Goal: Task Accomplishment & Management: Manage account settings

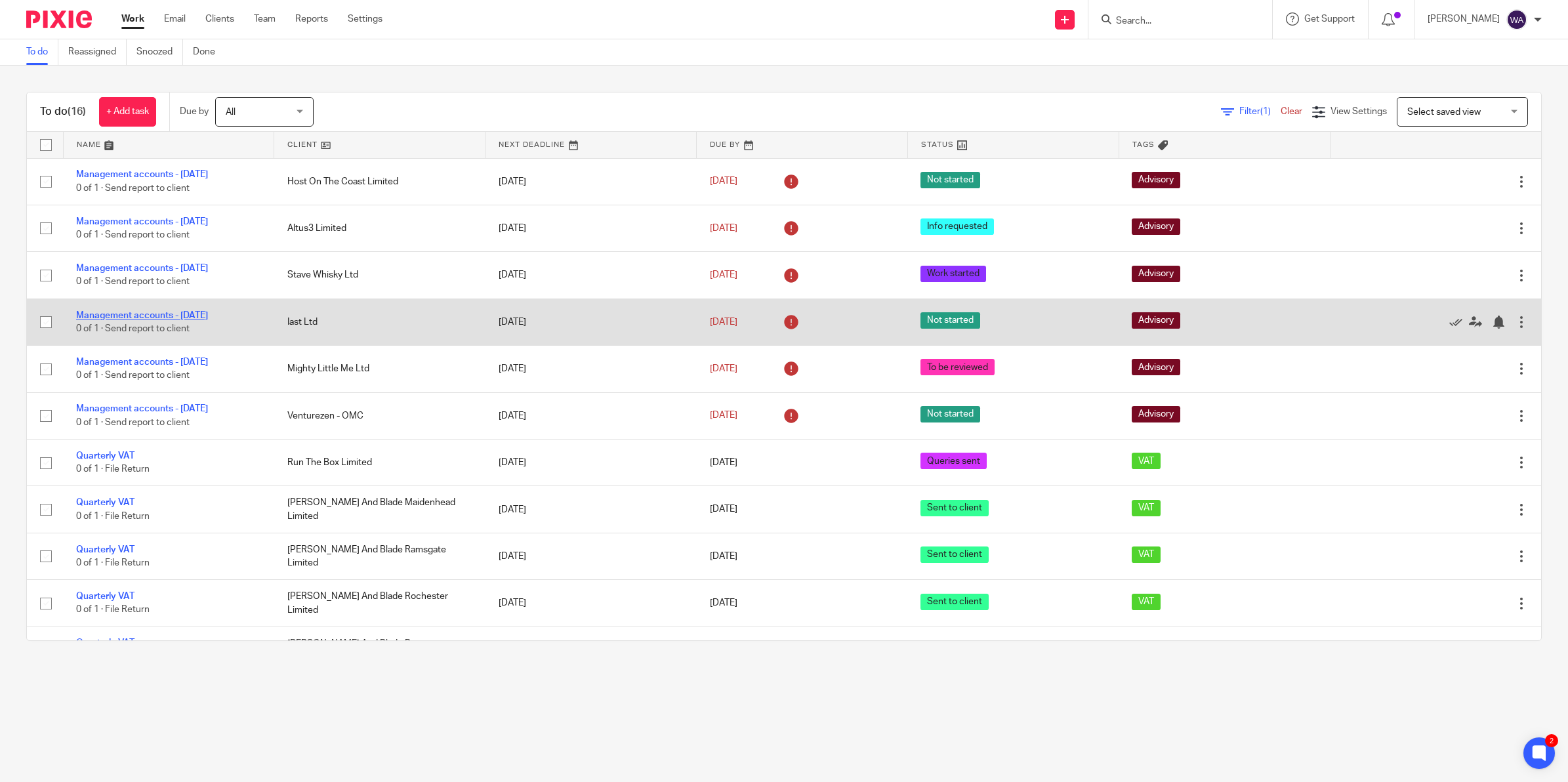
click at [111, 311] on link "Management accounts - [DATE]" at bounding box center [142, 316] width 132 height 9
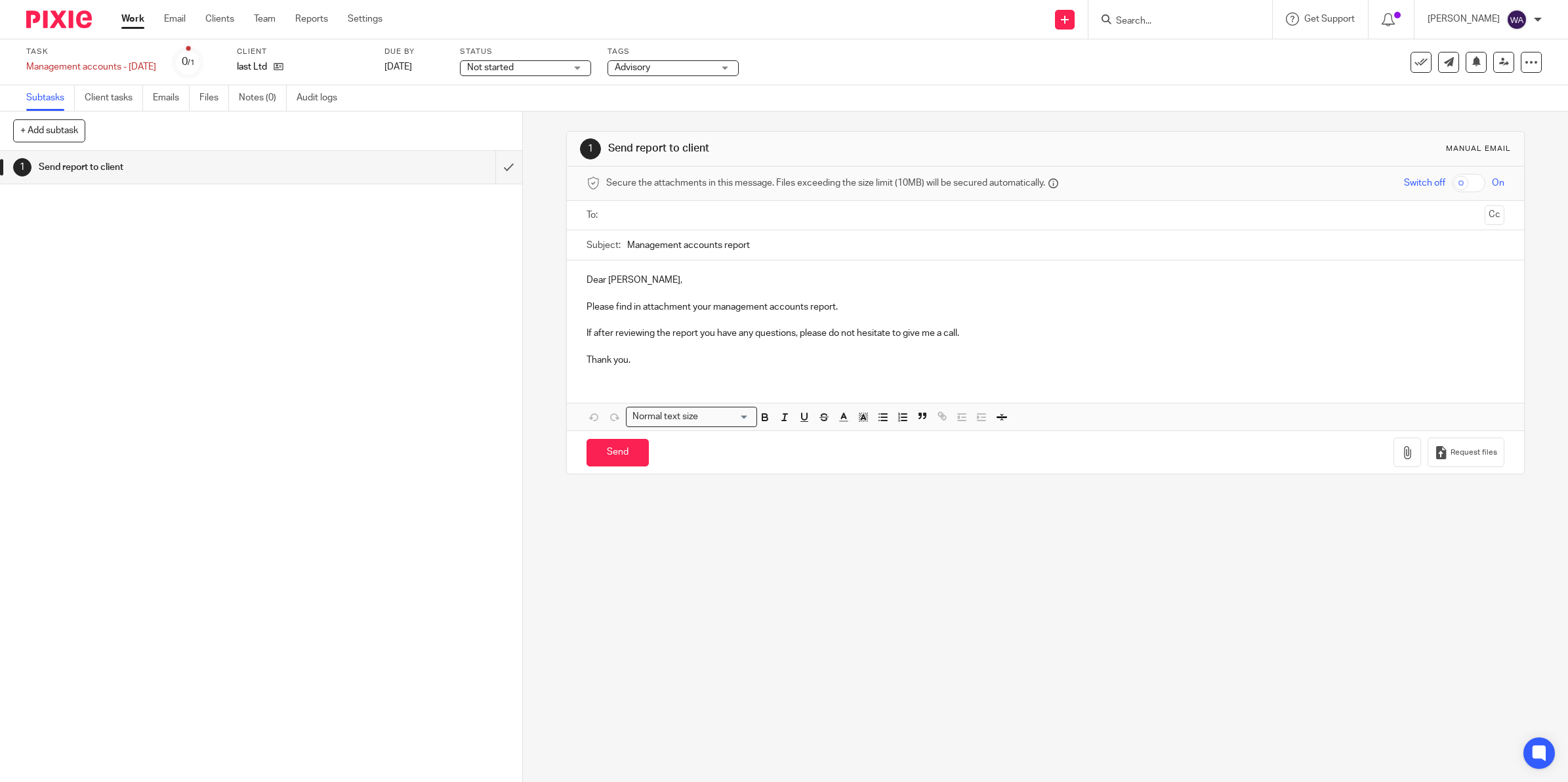
click at [546, 75] on div "Not started Not started" at bounding box center [526, 68] width 132 height 16
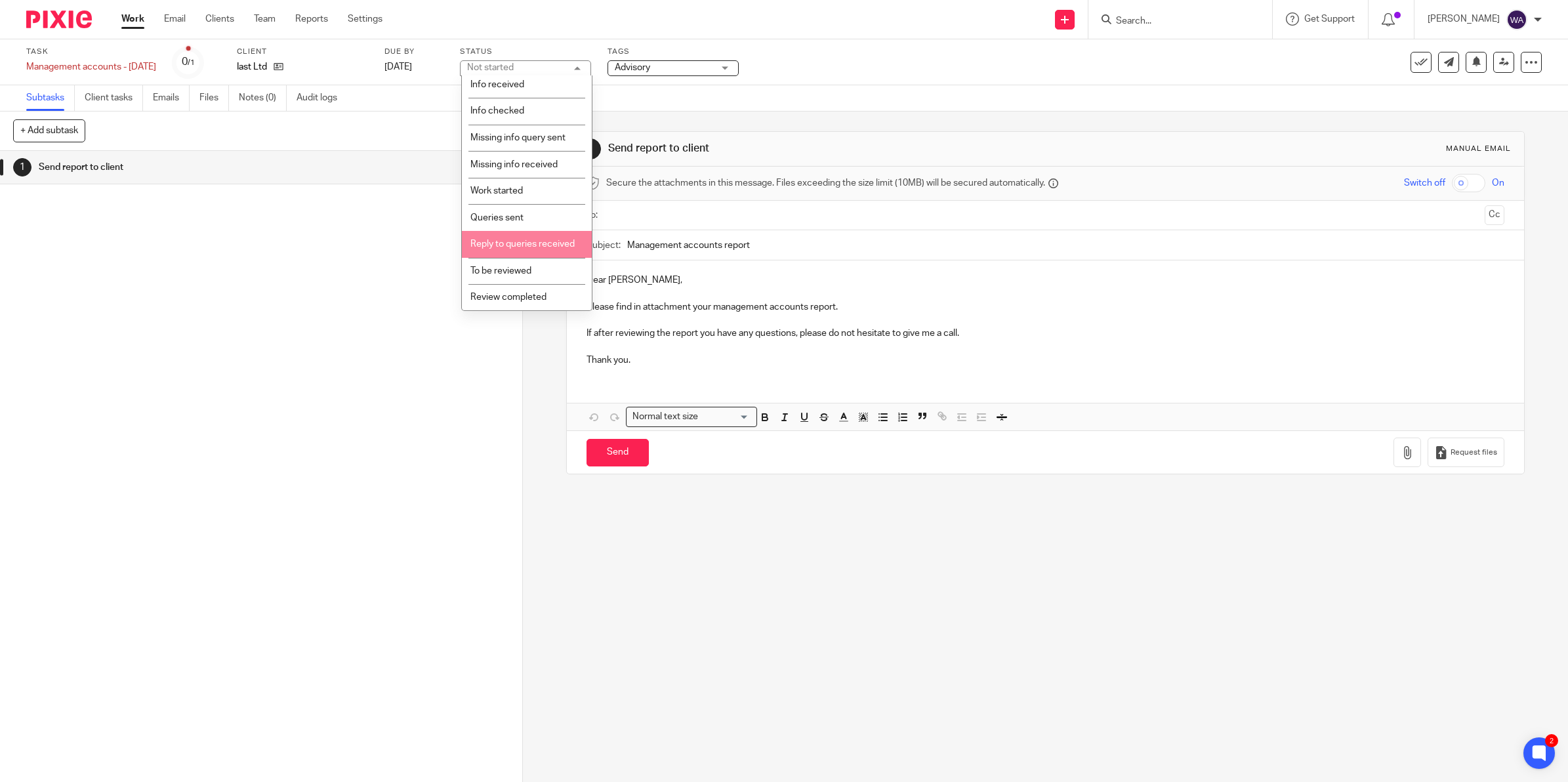
scroll to position [82, 0]
click at [517, 196] on li "Queries sent" at bounding box center [527, 193] width 130 height 27
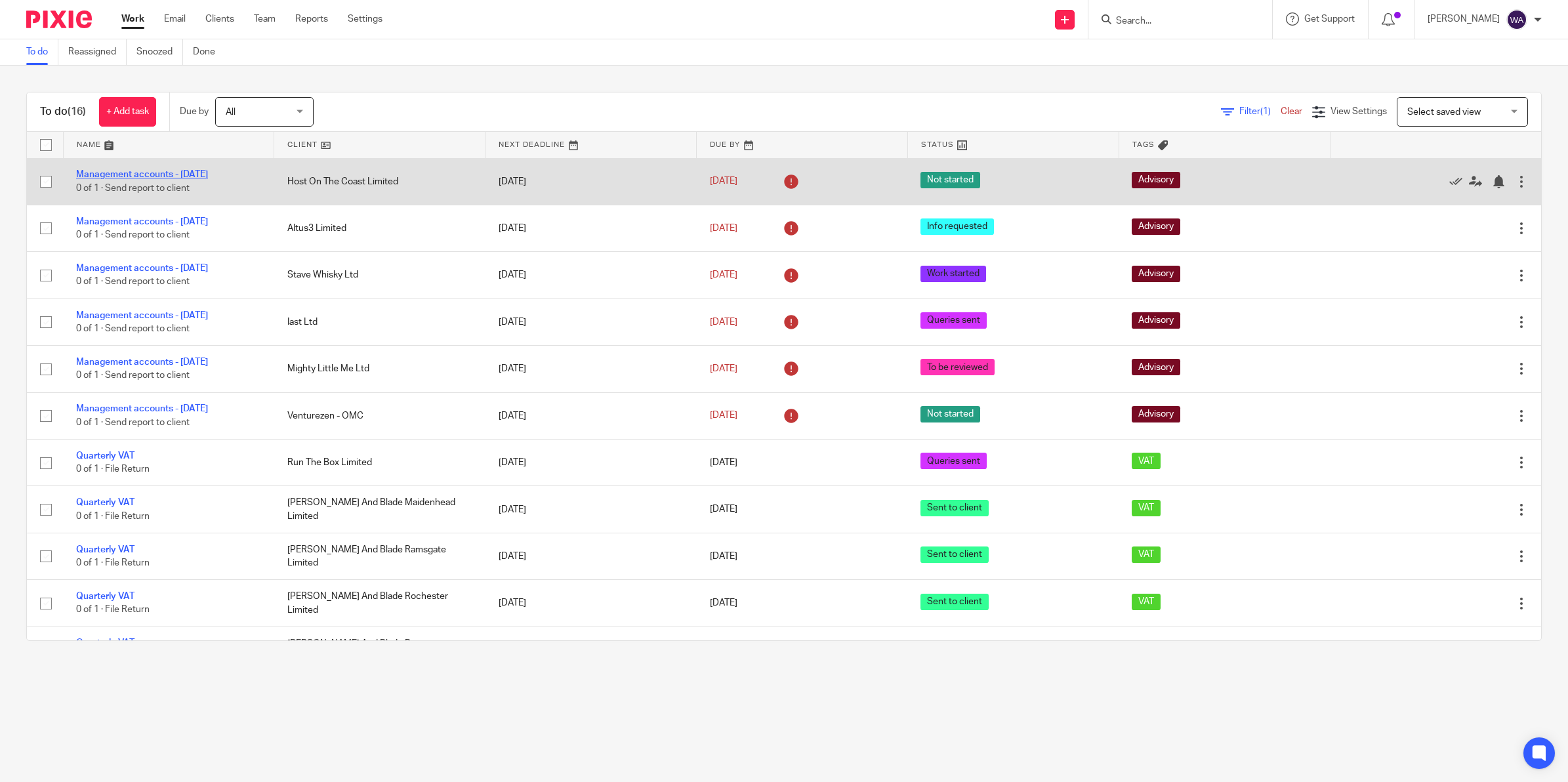
click at [196, 170] on link "Management accounts - [DATE]" at bounding box center [142, 174] width 132 height 9
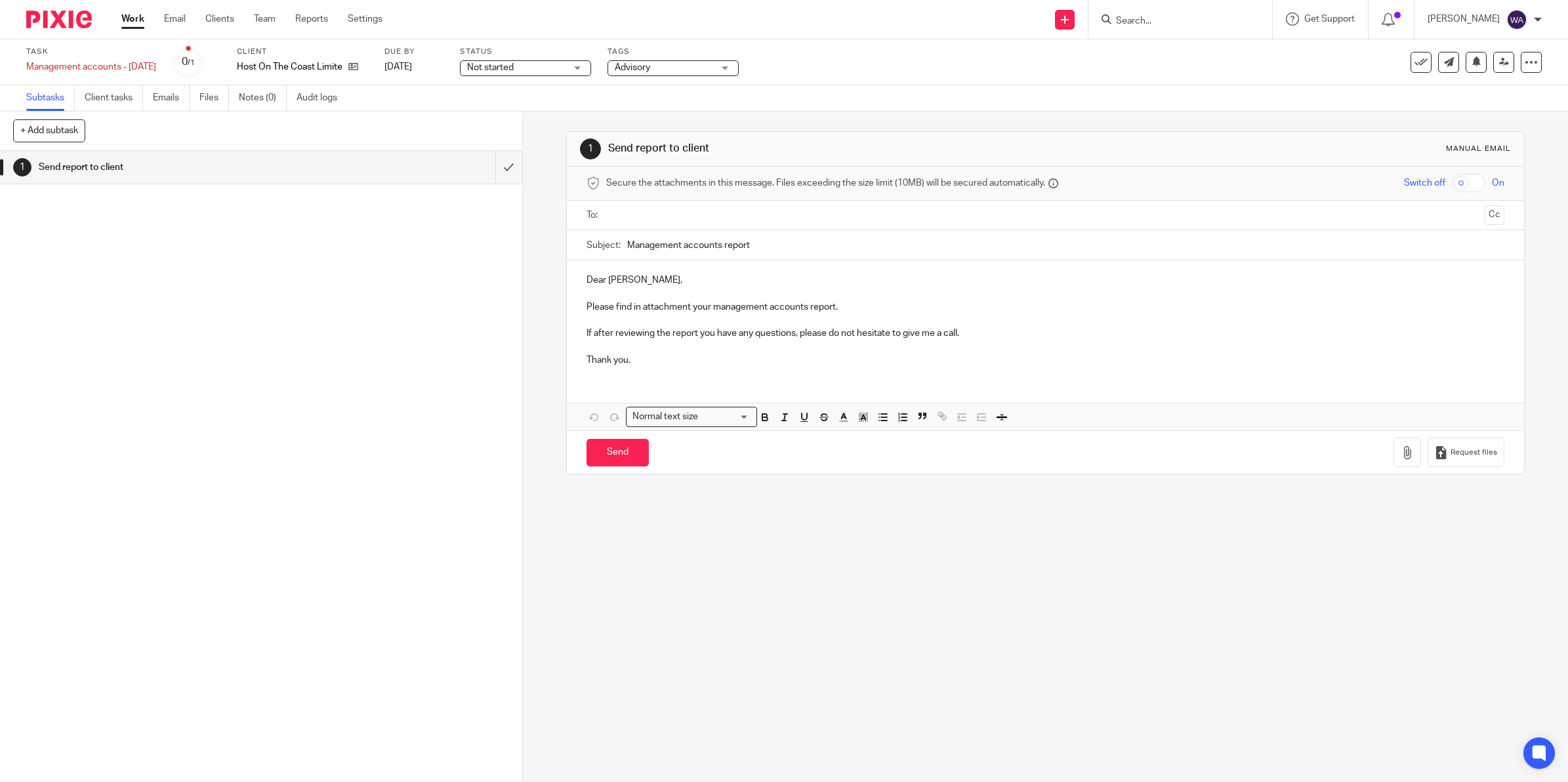
click at [499, 73] on span "Not started" at bounding box center [516, 68] width 98 height 14
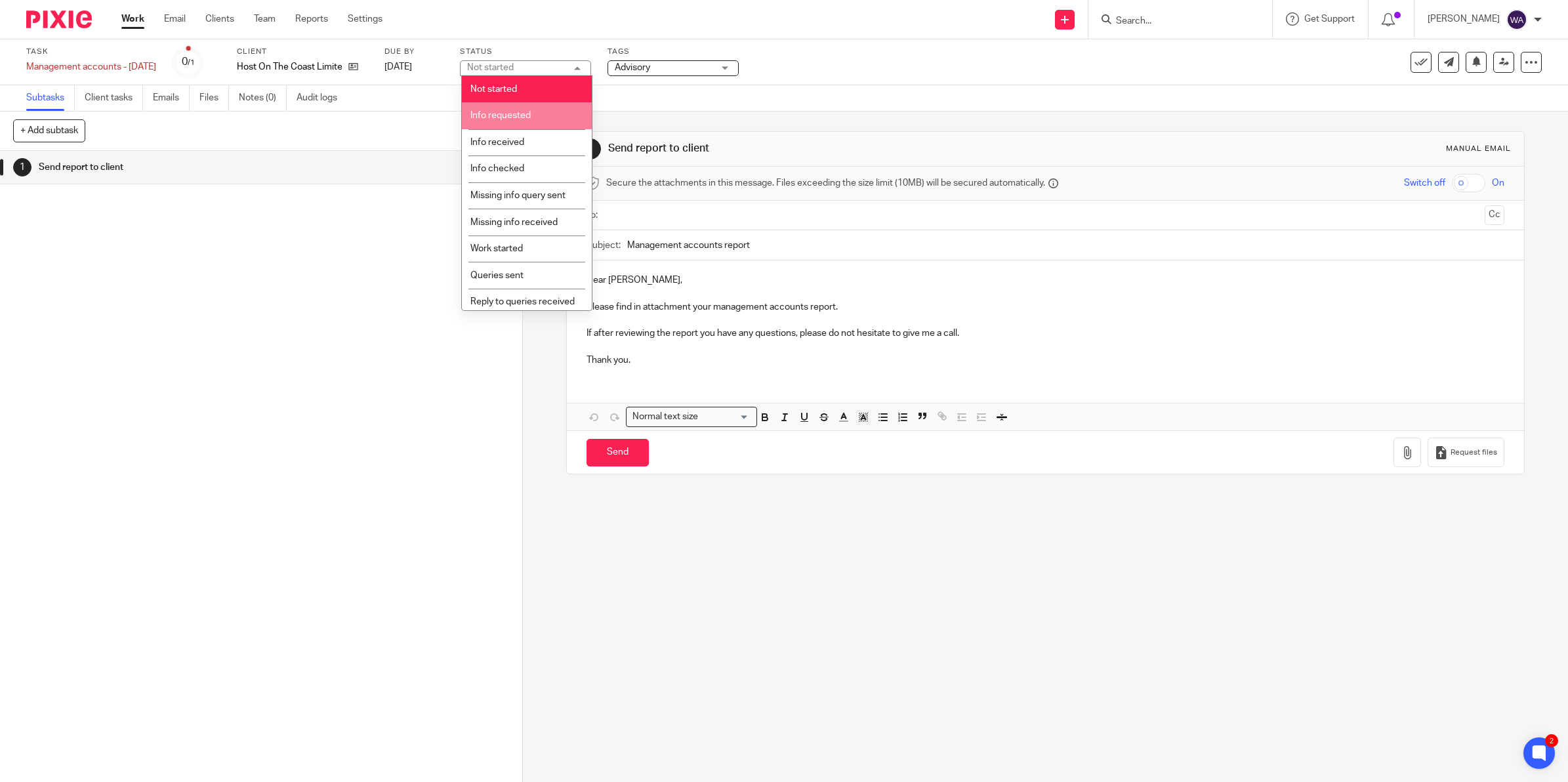
click at [508, 122] on li "Info requested" at bounding box center [527, 115] width 130 height 27
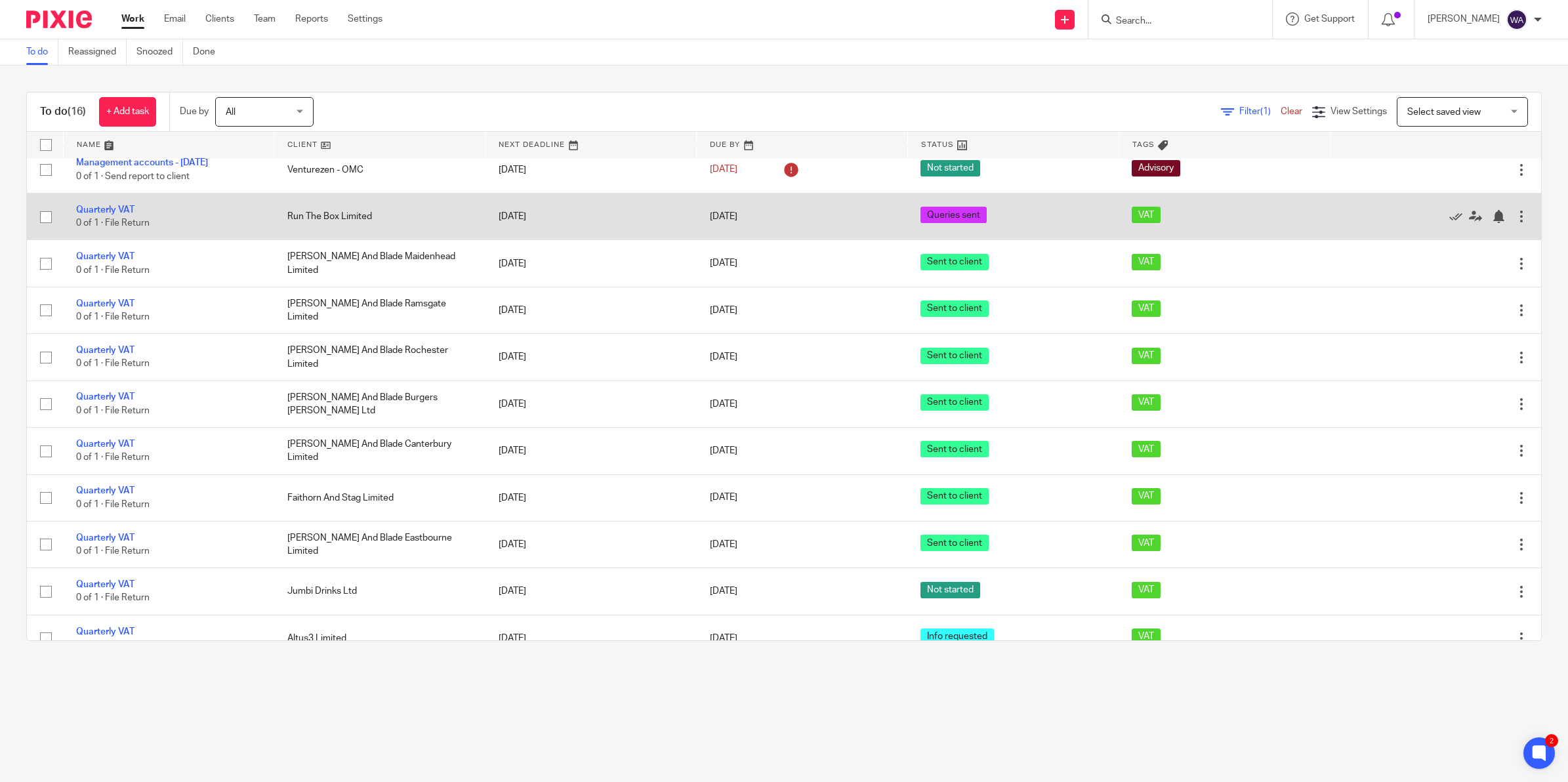
scroll to position [269, 0]
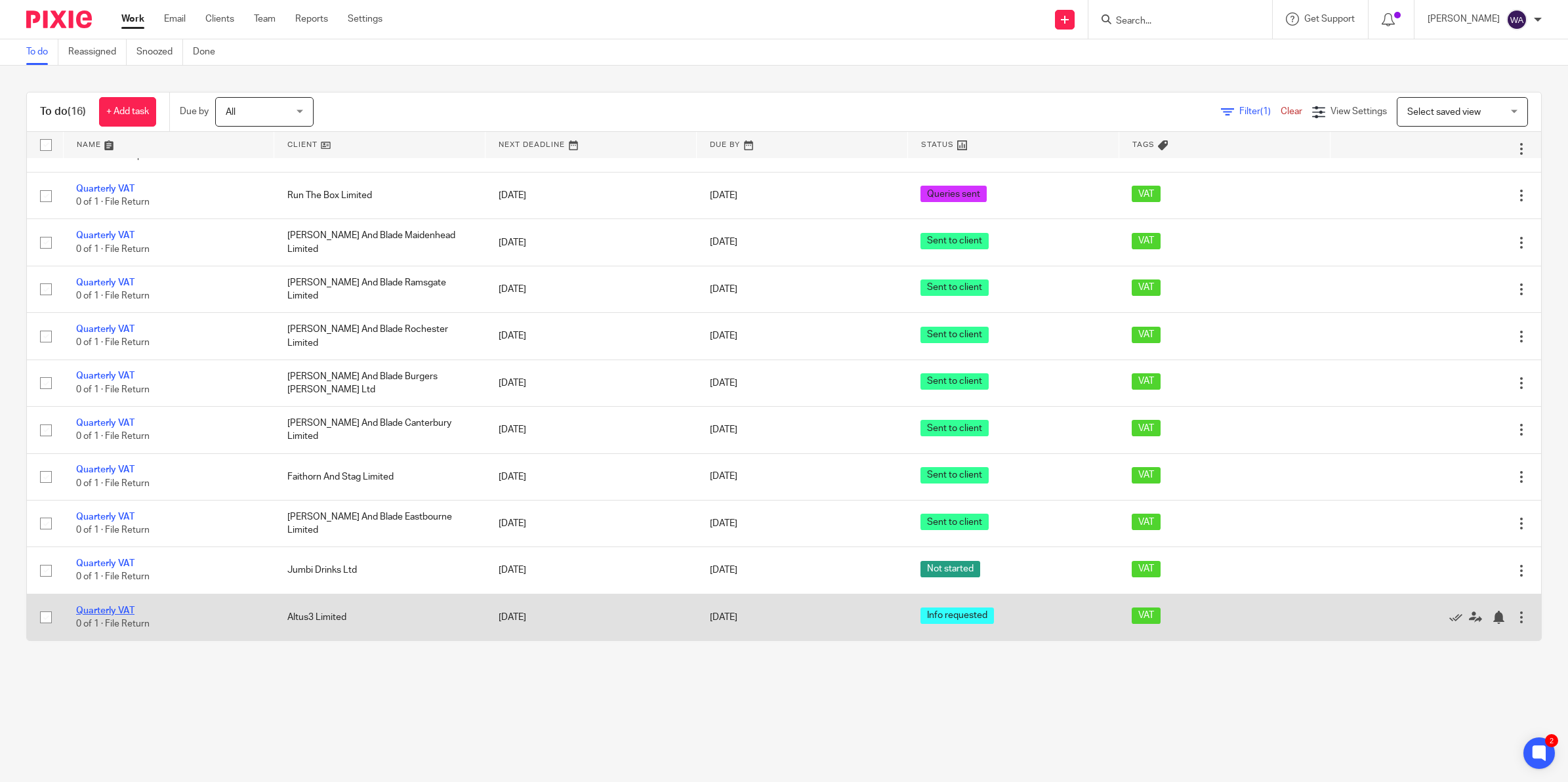
click at [123, 609] on link "Quarterly VAT" at bounding box center [105, 611] width 58 height 9
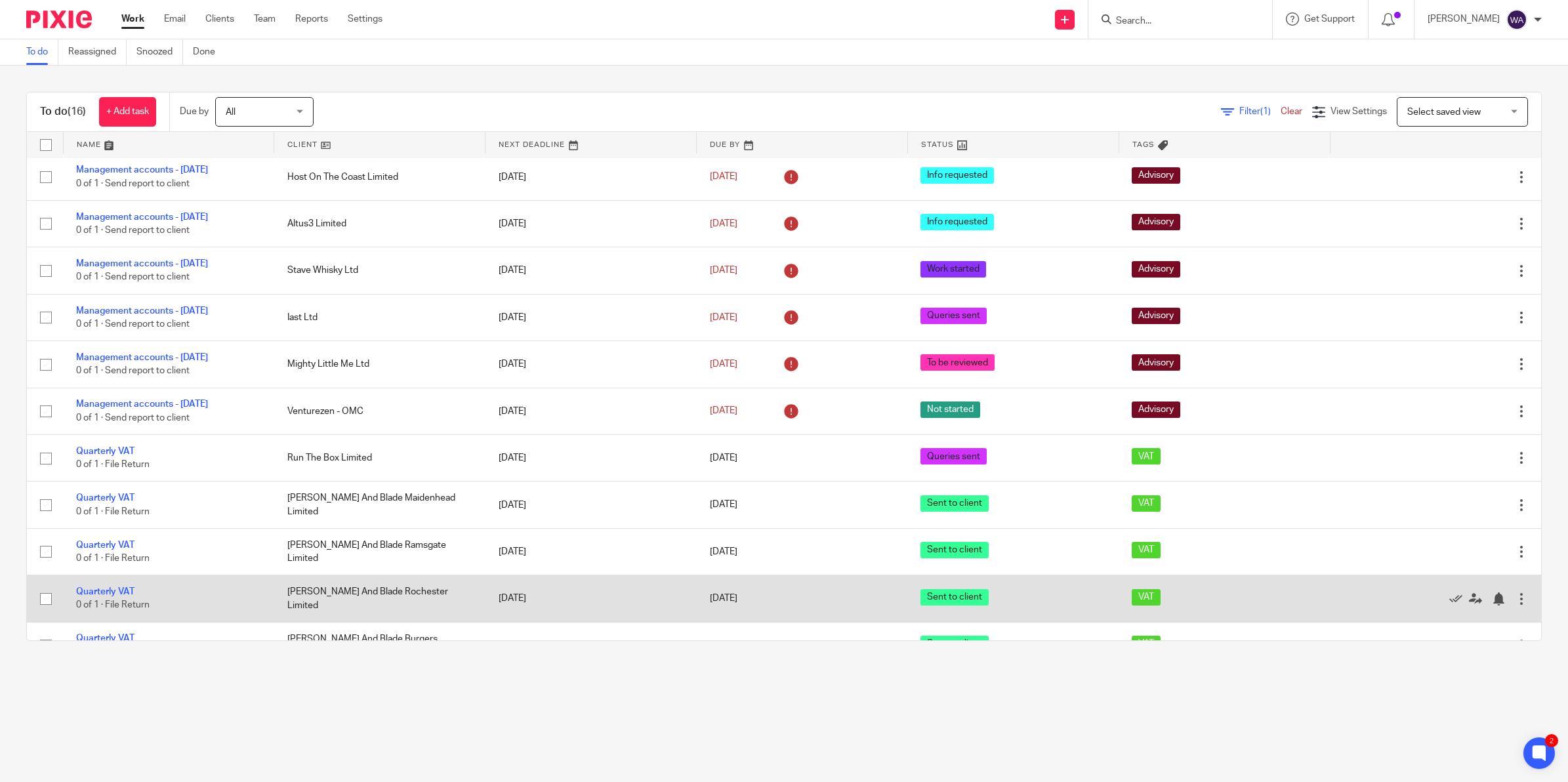
scroll to position [0, 0]
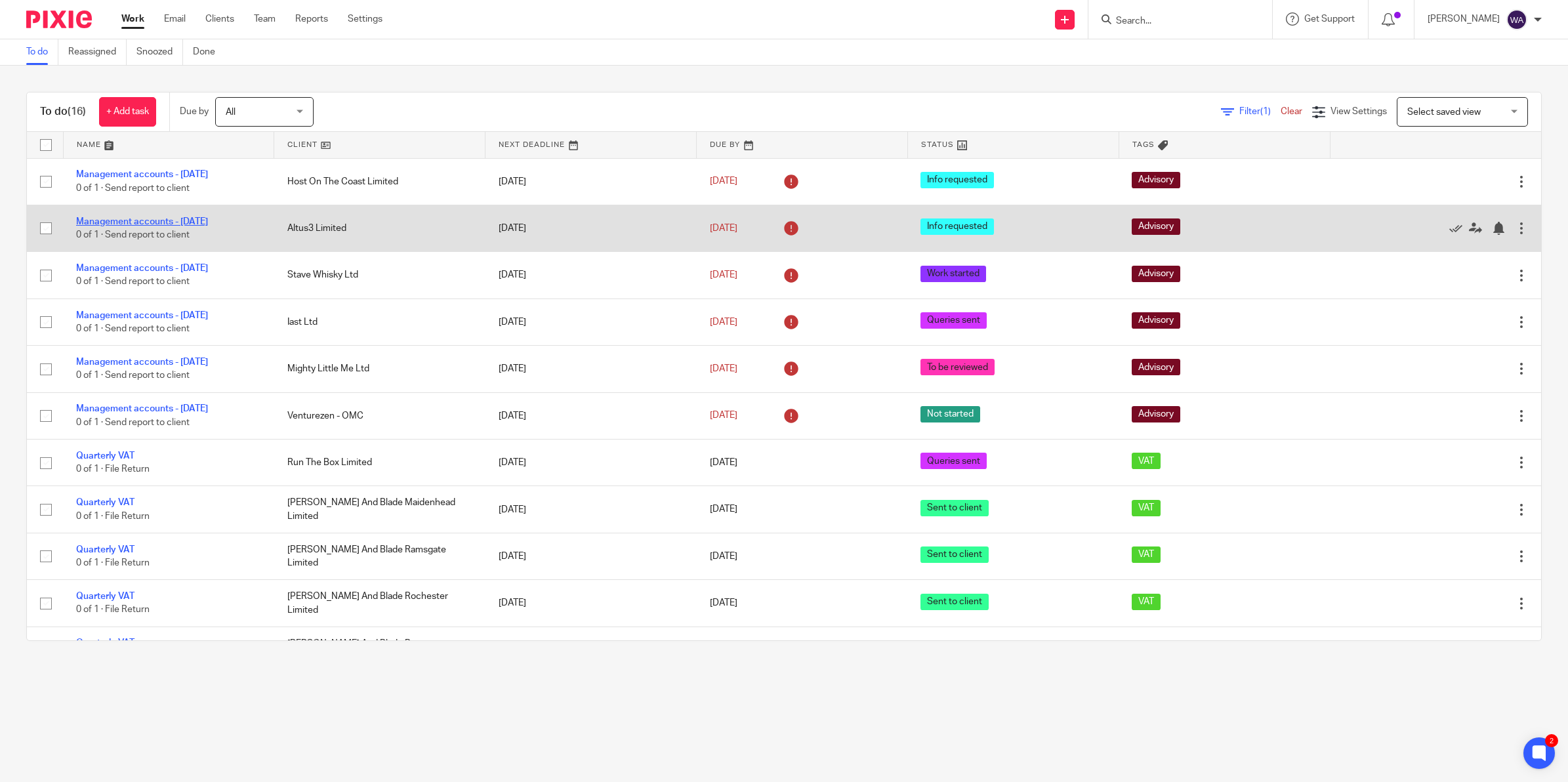
click at [208, 220] on link "Management accounts - August 2025" at bounding box center [142, 221] width 132 height 9
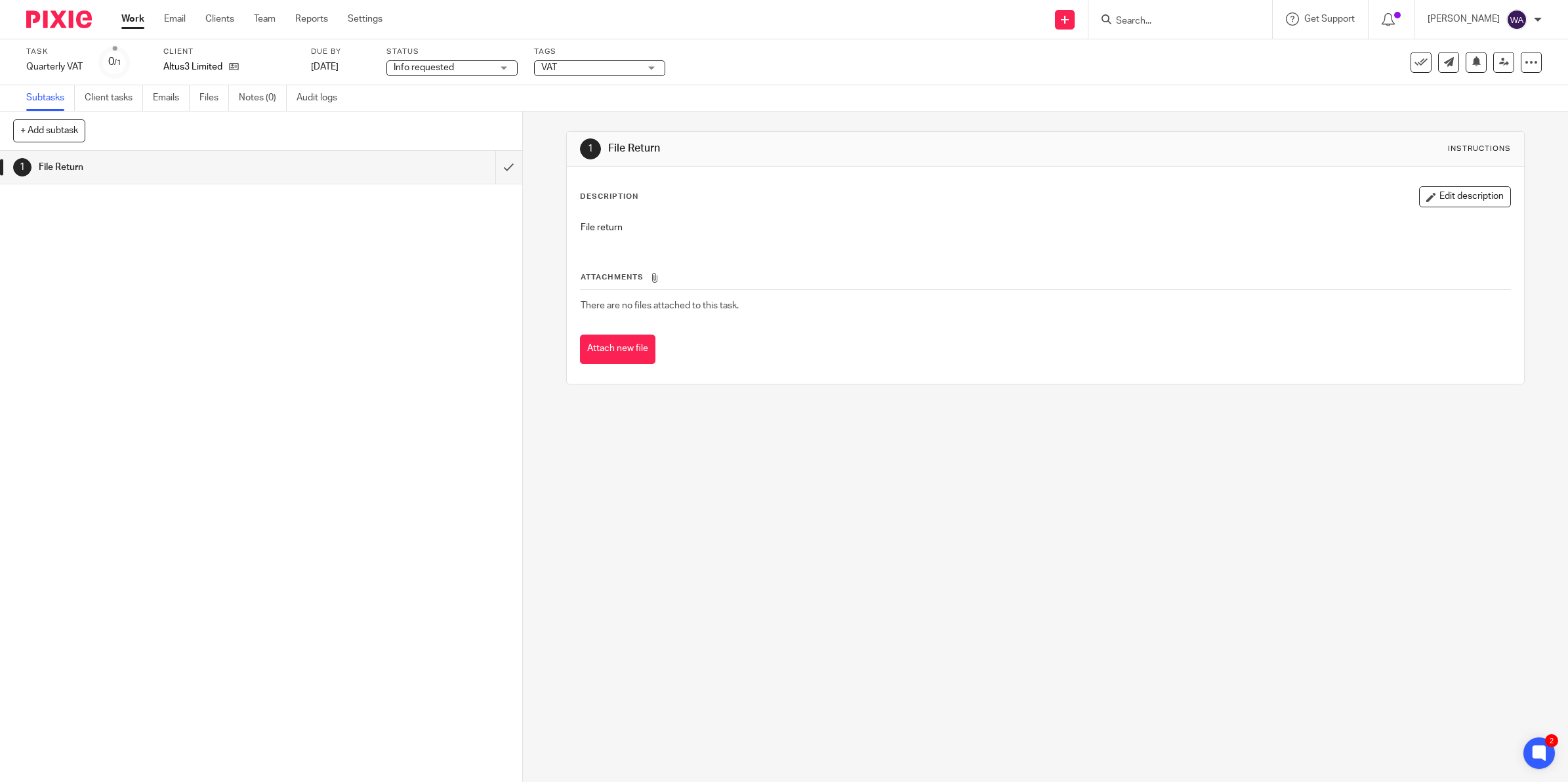
click at [474, 68] on span "Info requested" at bounding box center [443, 68] width 98 height 14
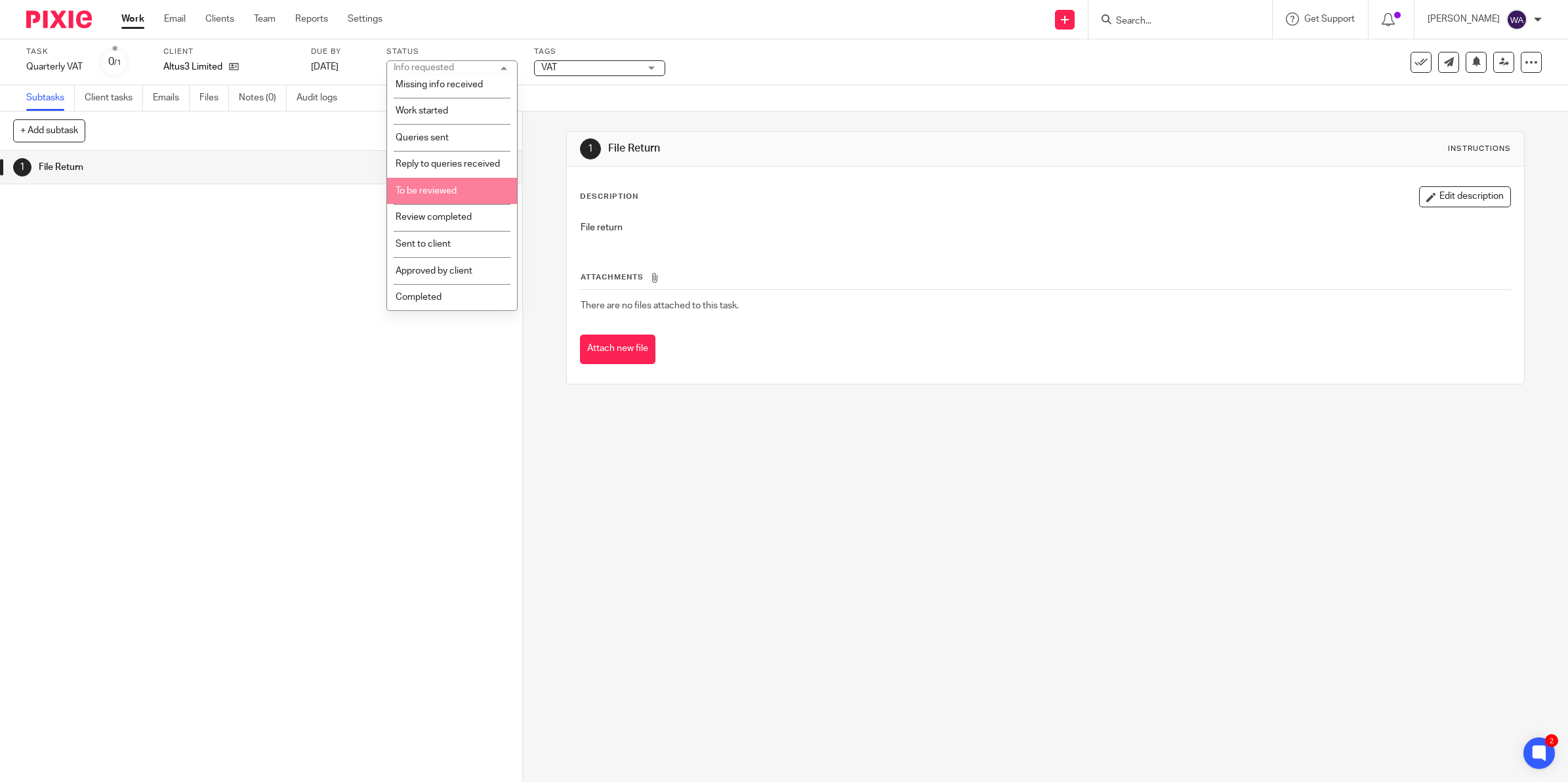
click at [466, 188] on li "To be reviewed" at bounding box center [452, 191] width 130 height 27
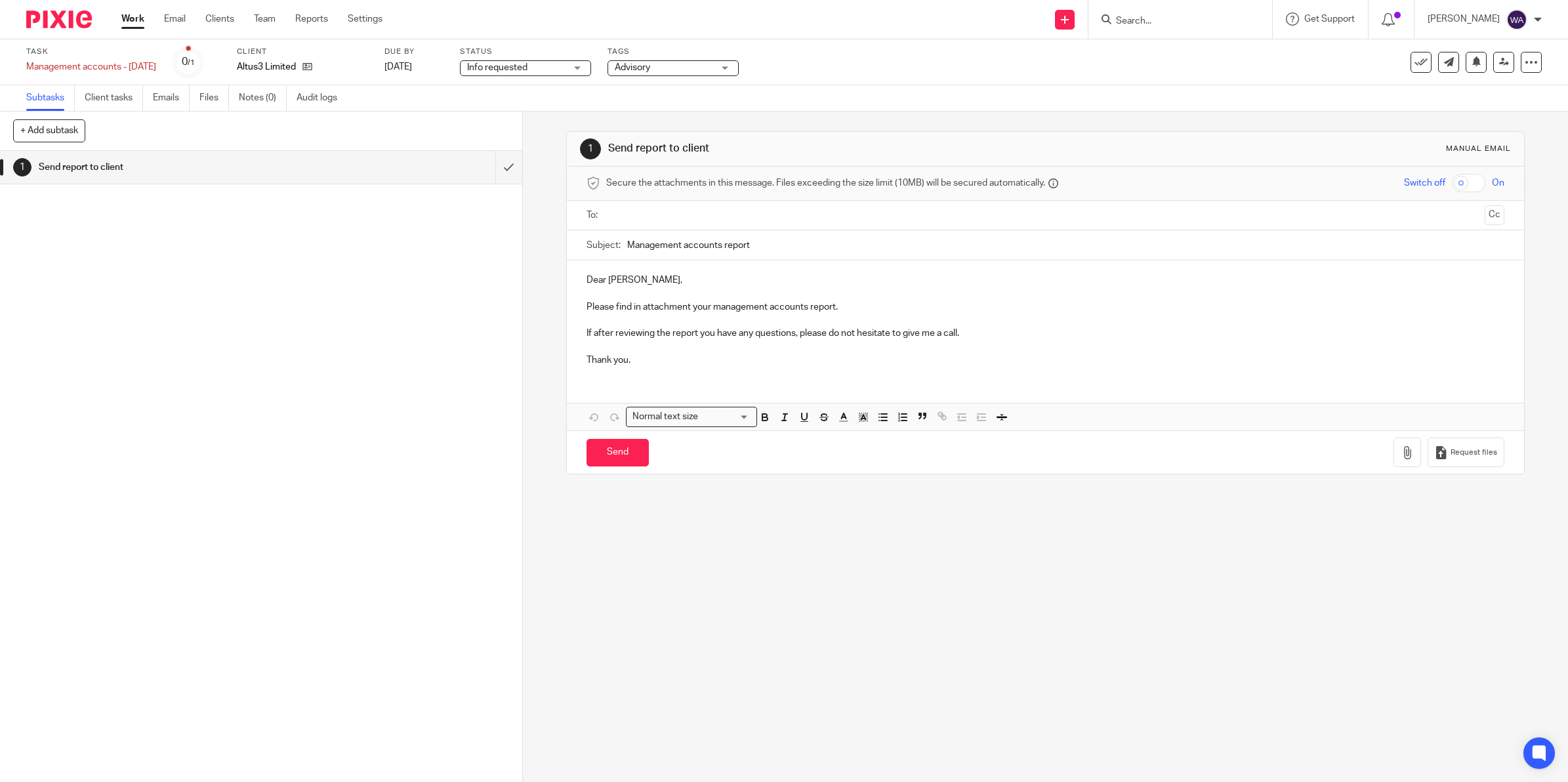
click at [516, 64] on span "Info requested" at bounding box center [496, 68] width 60 height 9
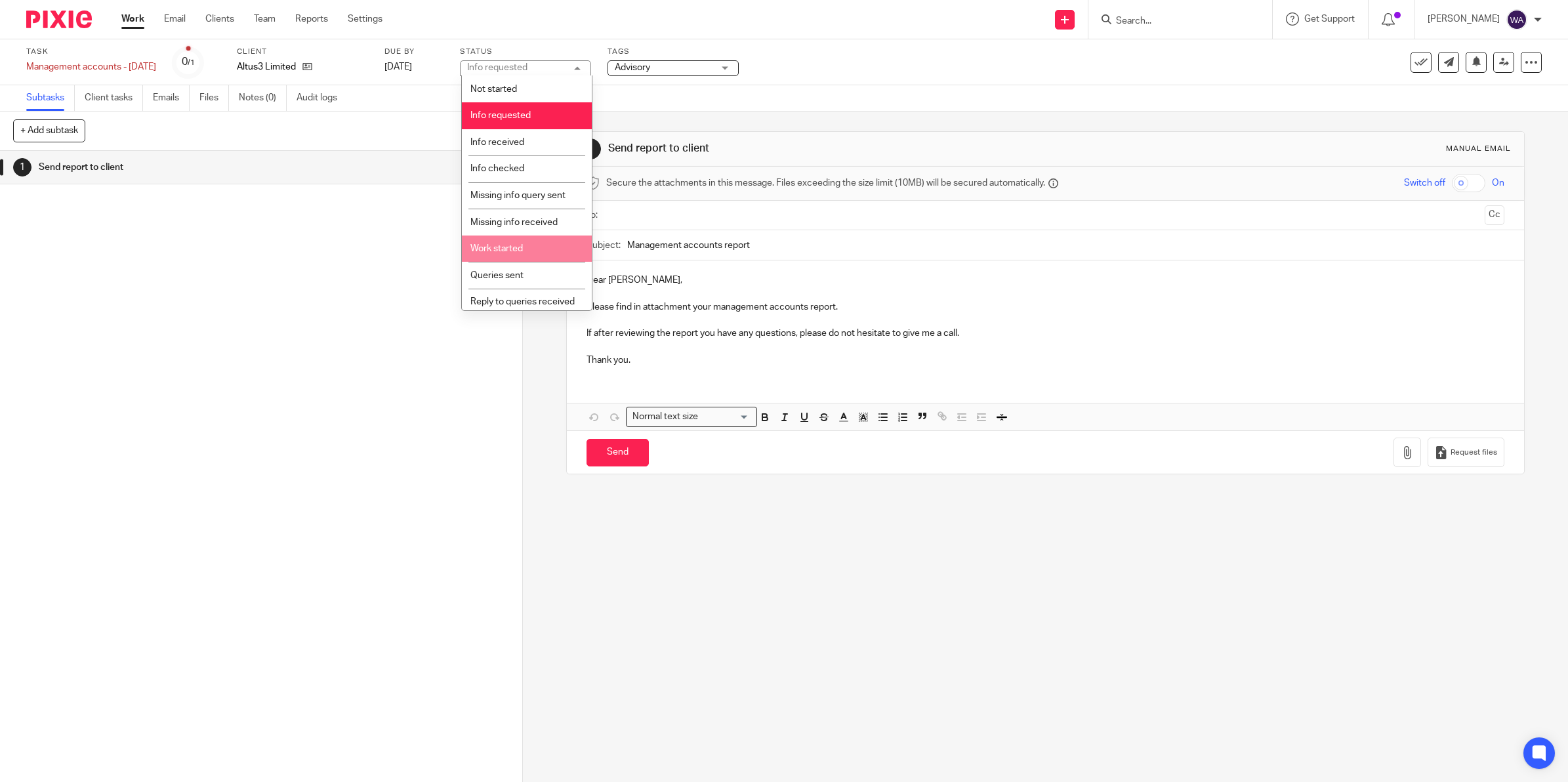
scroll to position [148, 0]
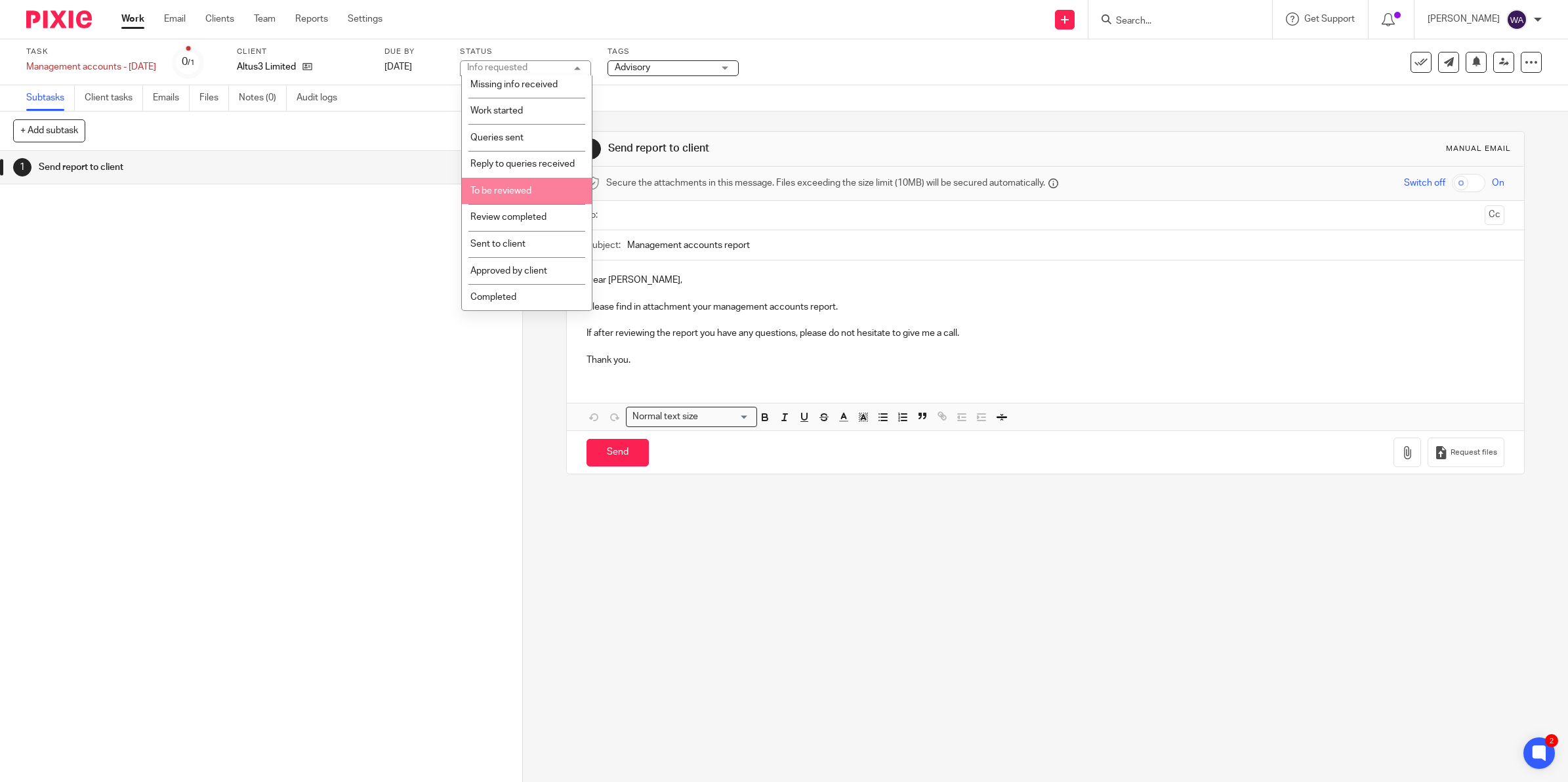
click at [536, 189] on li "To be reviewed" at bounding box center [527, 191] width 130 height 27
